Goal: Task Accomplishment & Management: Use online tool/utility

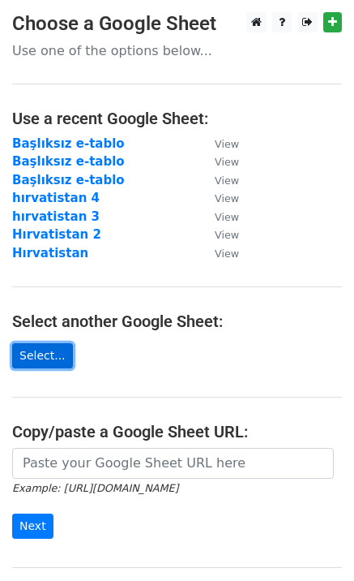
click at [35, 367] on link "Select..." at bounding box center [42, 355] width 61 height 25
click at [38, 352] on link "Select..." at bounding box center [42, 355] width 61 height 25
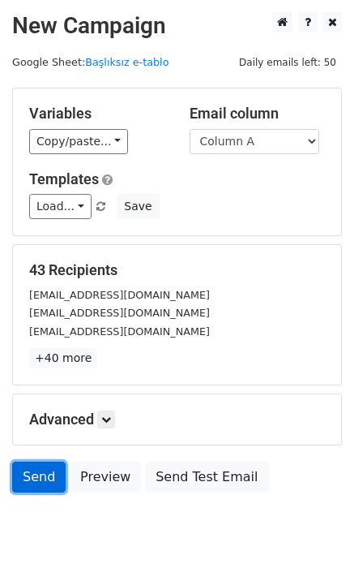
click at [29, 473] on link "Send" at bounding box center [39, 476] width 54 height 31
